Goal: Task Accomplishment & Management: Manage account settings

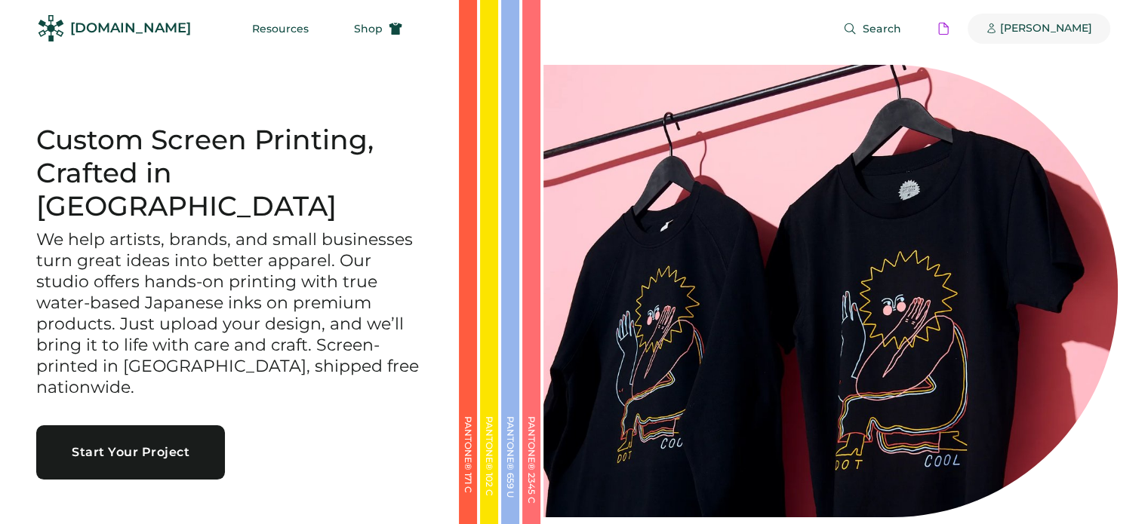
click at [1029, 25] on div "[PERSON_NAME]" at bounding box center [1046, 28] width 92 height 15
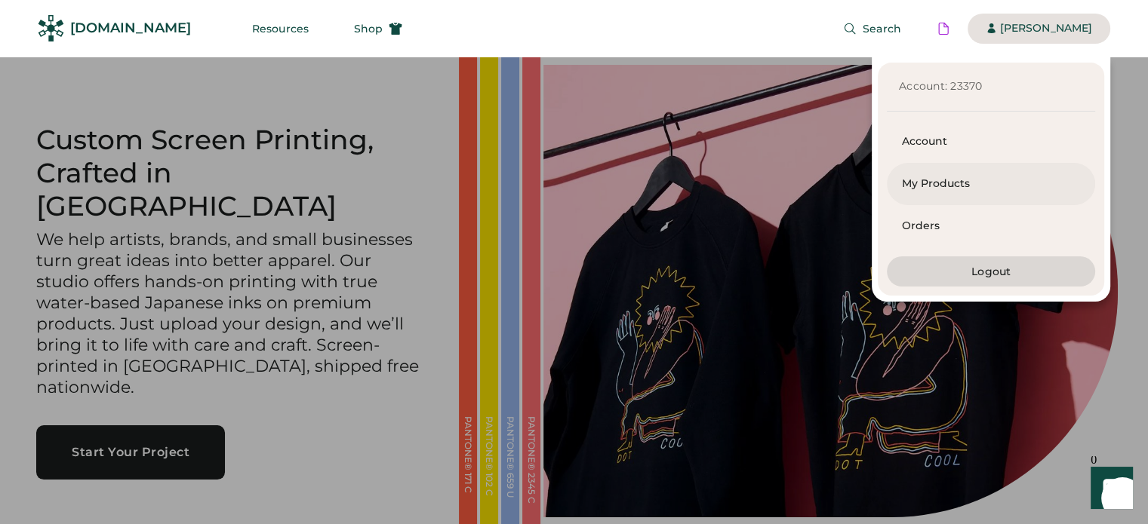
click at [972, 186] on div "My Products" at bounding box center [991, 184] width 178 height 15
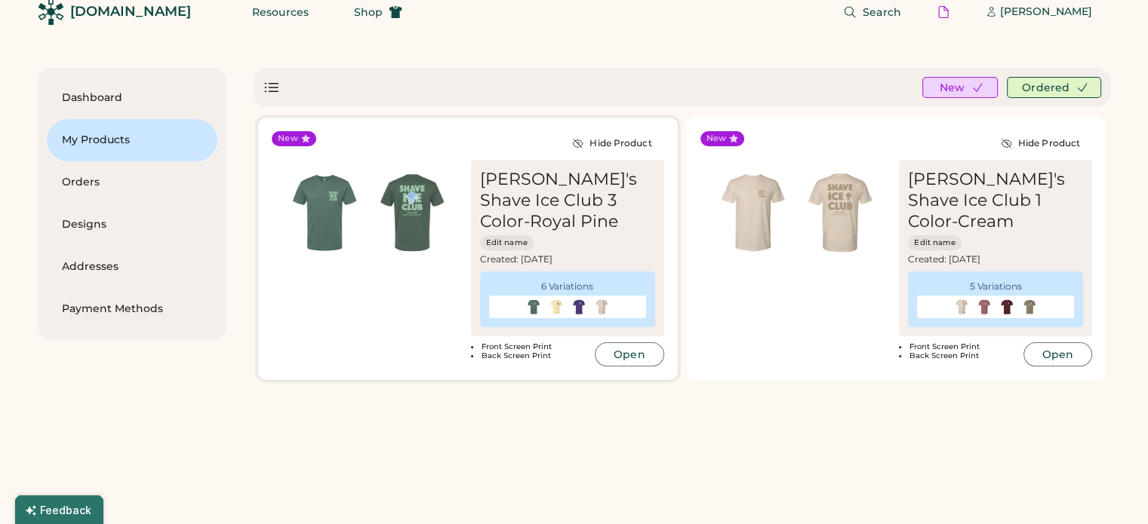
scroll to position [26, 0]
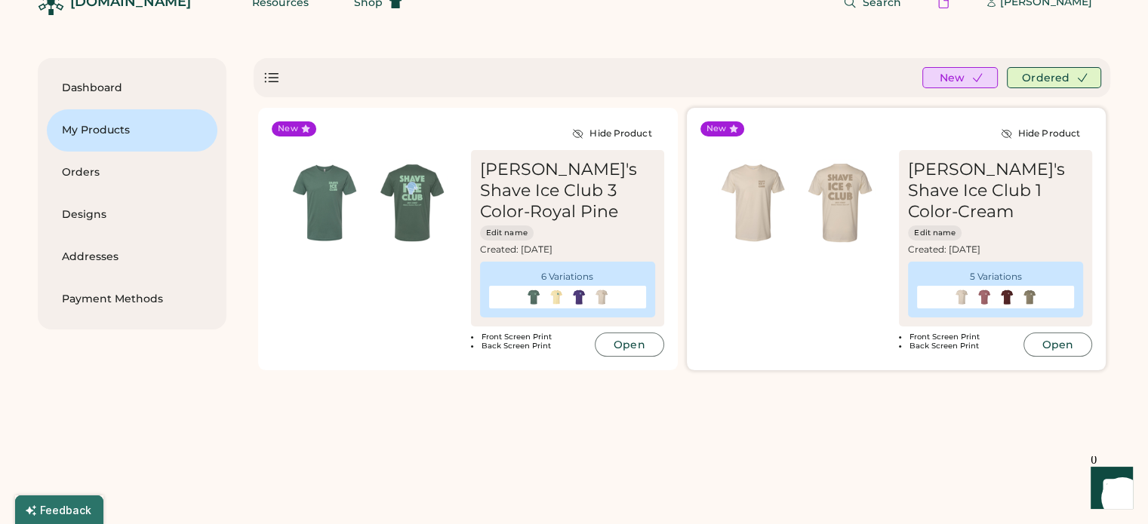
click at [778, 218] on img at bounding box center [753, 203] width 88 height 88
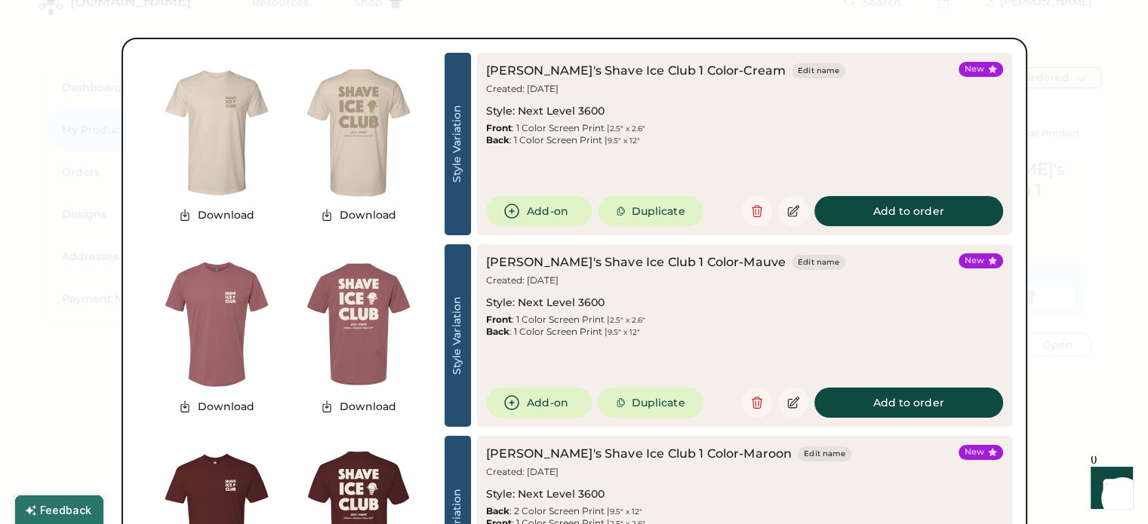
click at [375, 129] on img at bounding box center [358, 133] width 142 height 142
click at [369, 333] on img at bounding box center [358, 325] width 142 height 142
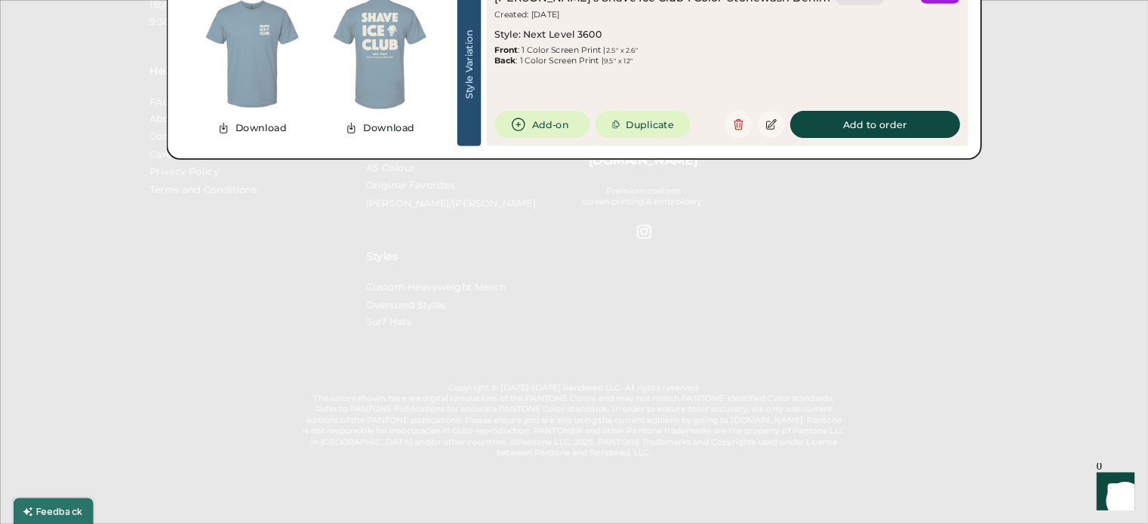
scroll to position [866, 0]
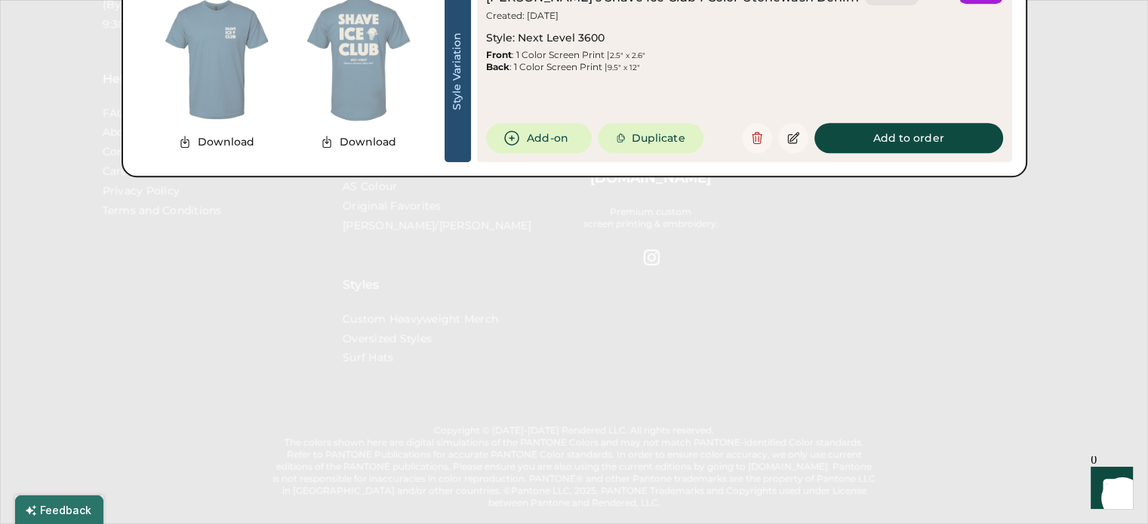
drag, startPoint x: 238, startPoint y: 0, endPoint x: 761, endPoint y: 375, distance: 644.0
click at [761, 375] on div at bounding box center [574, 262] width 1148 height 524
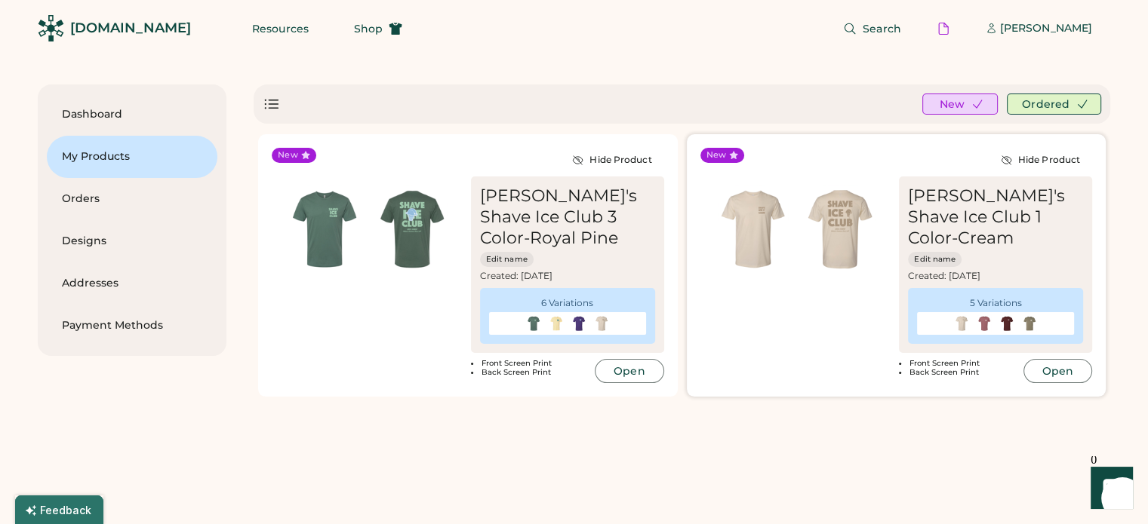
click at [761, 375] on div "New Hide Product Ululani's Shave Ice Club 1 Color-Cream Edit name Created: Aug …" at bounding box center [896, 265] width 419 height 263
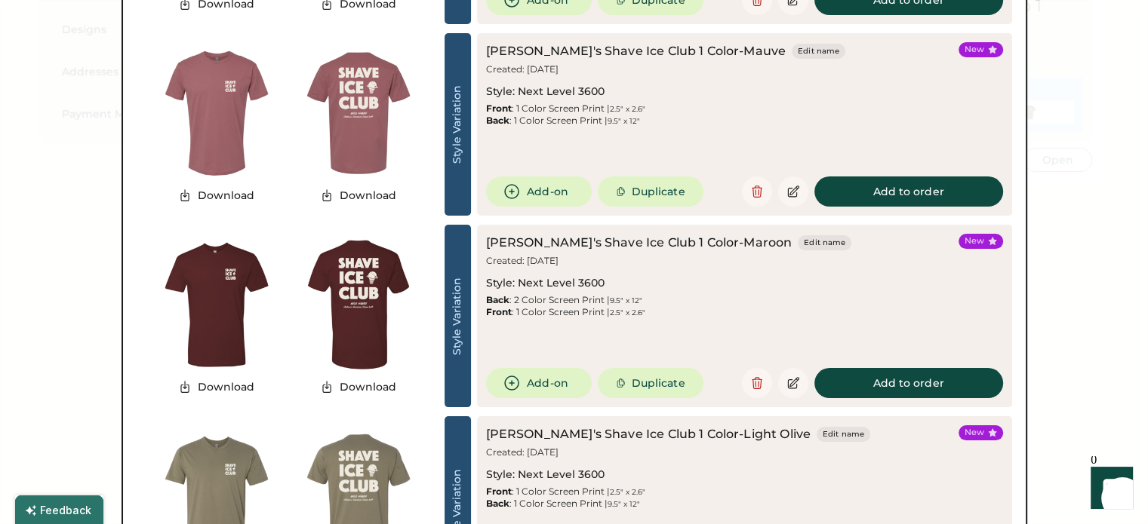
scroll to position [410, 0]
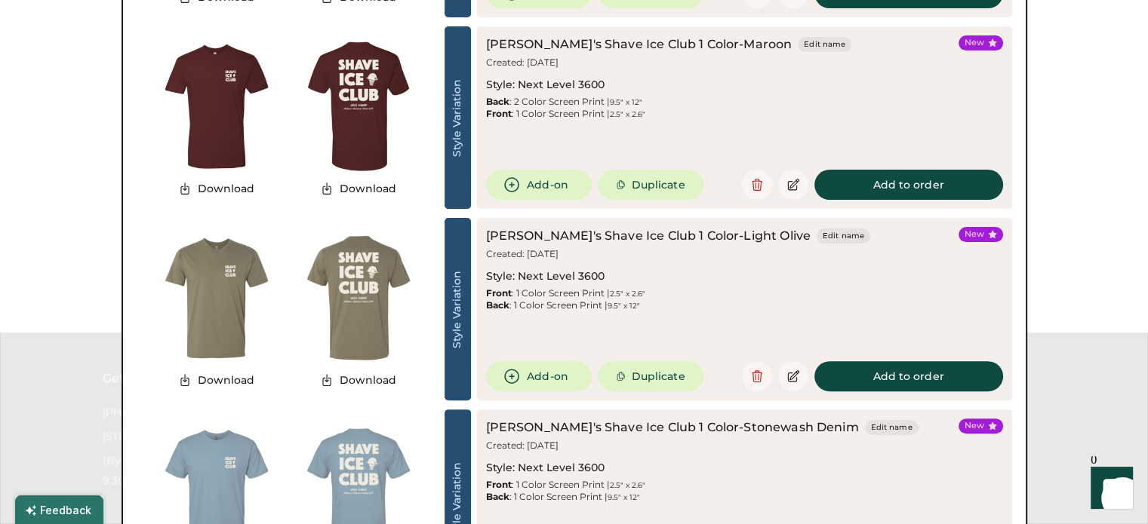
click at [1111, 195] on div at bounding box center [574, 262] width 1148 height 524
